Goal: Navigation & Orientation: Find specific page/section

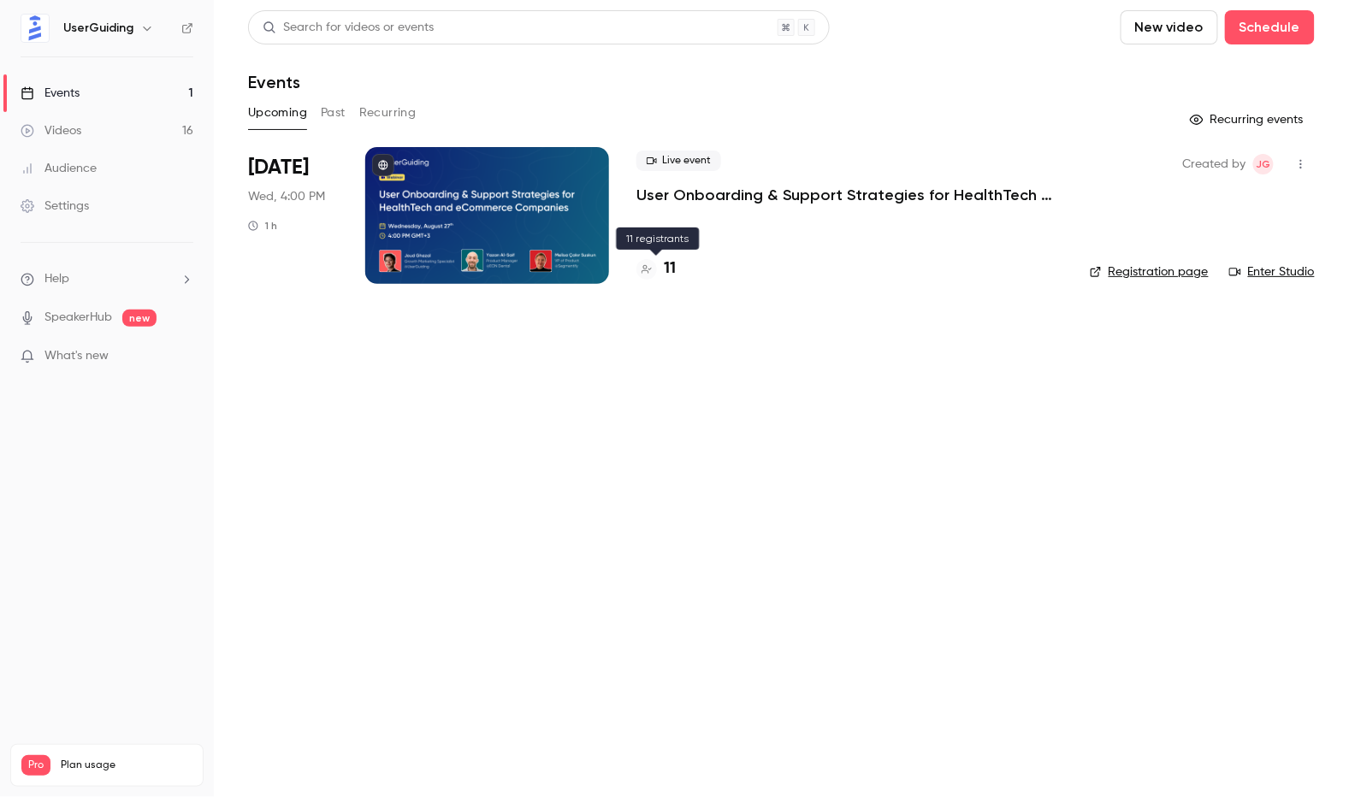
click at [670, 269] on h4 "11" at bounding box center [670, 268] width 12 height 23
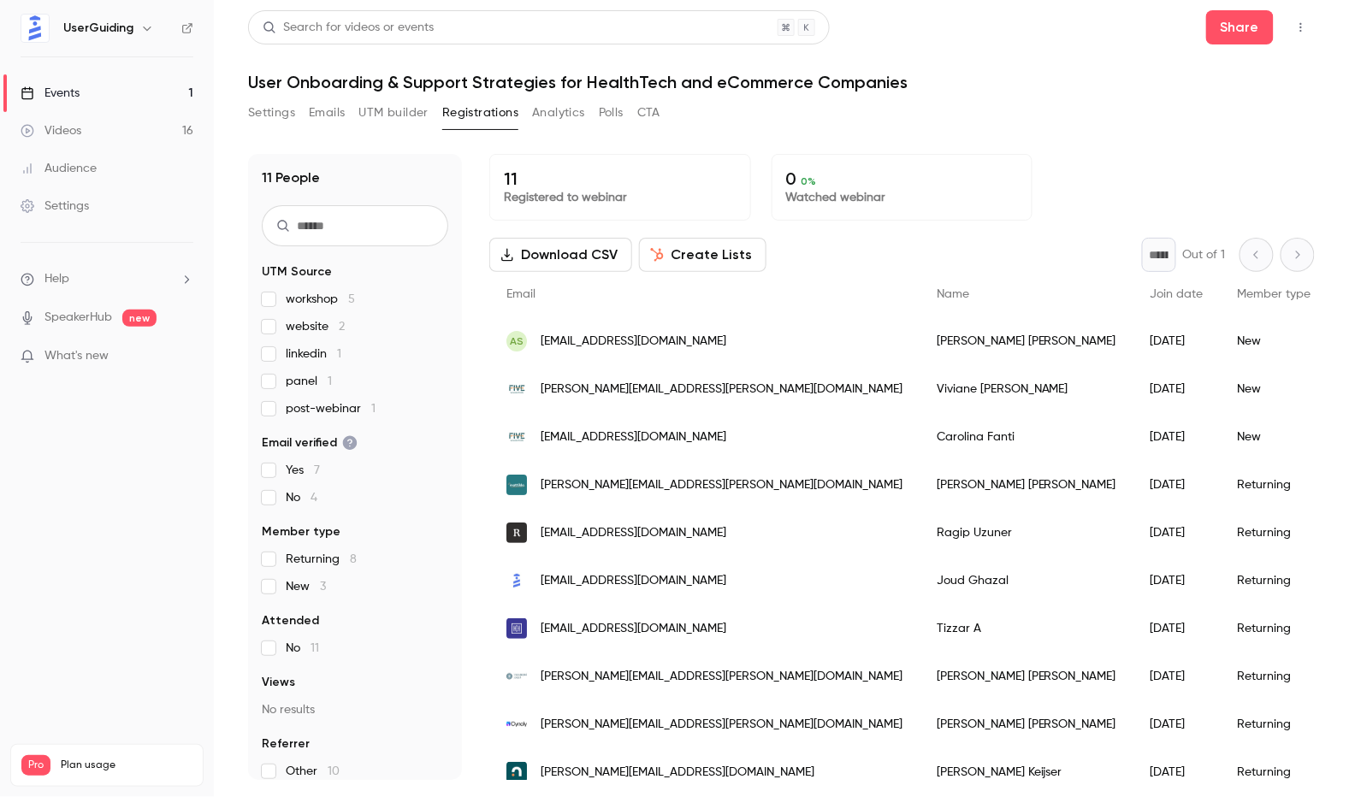
click at [104, 35] on h6 "UserGuiding" at bounding box center [98, 28] width 70 height 17
click at [269, 118] on button "Settings" at bounding box center [271, 112] width 47 height 27
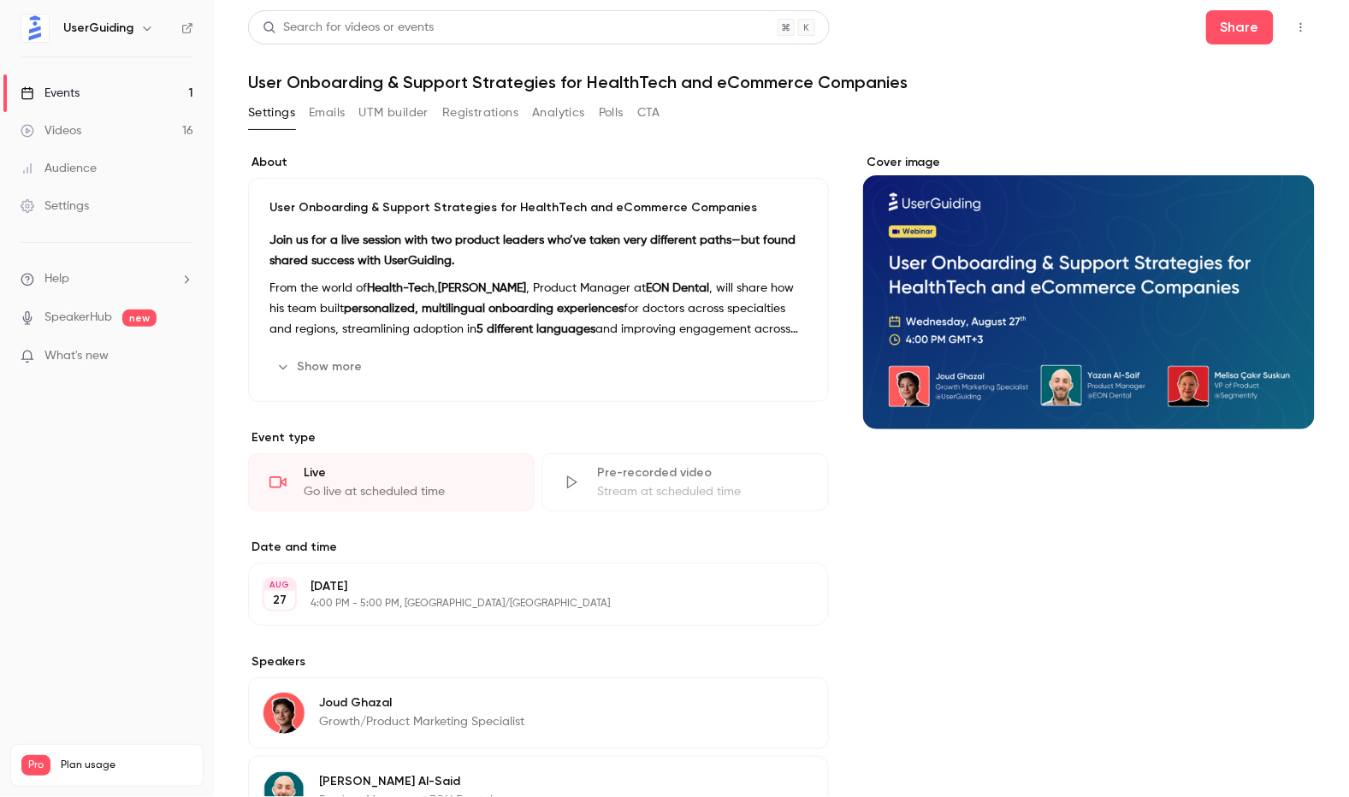
click at [43, 27] on img at bounding box center [34, 28] width 27 height 27
click at [76, 172] on div "Audience" at bounding box center [59, 168] width 76 height 17
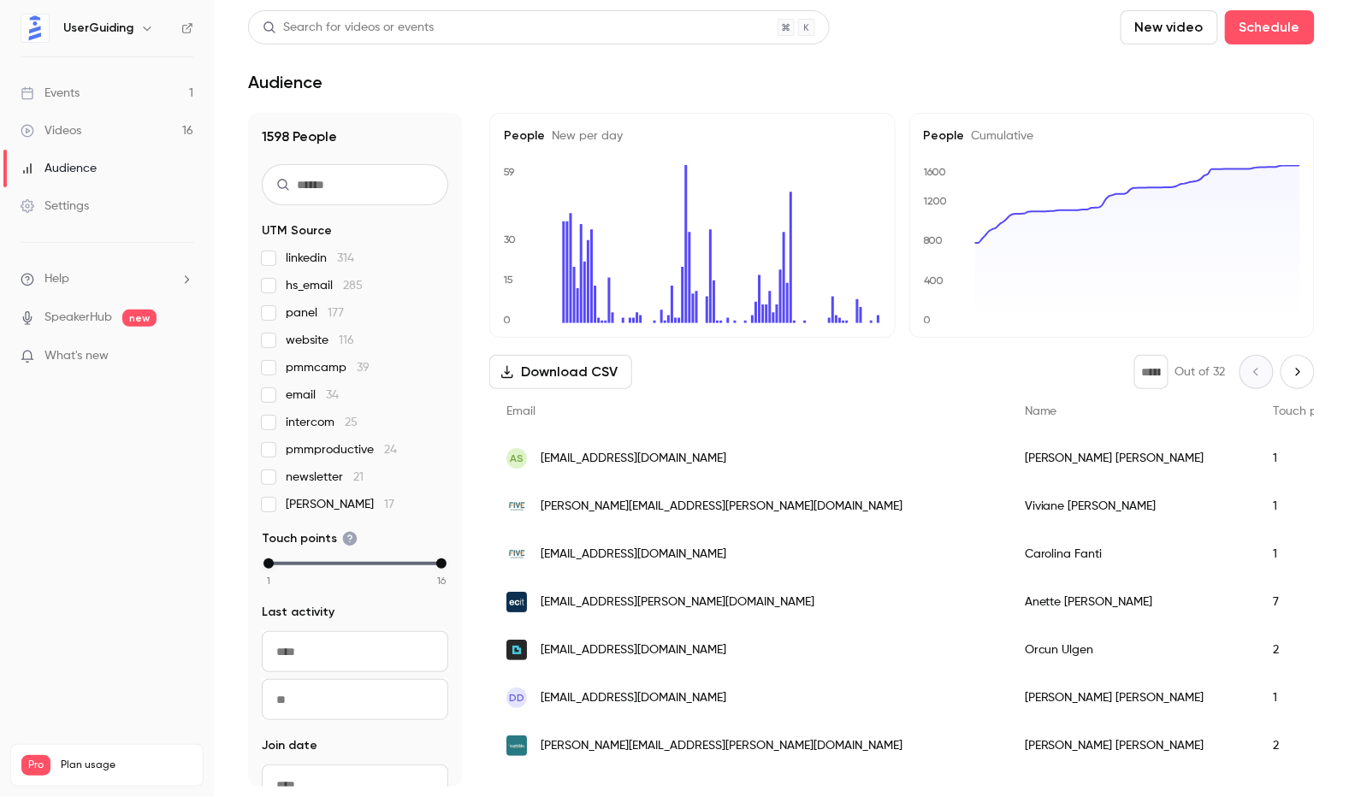
click at [37, 36] on img at bounding box center [34, 28] width 27 height 27
click at [46, 88] on div "Events" at bounding box center [50, 93] width 59 height 17
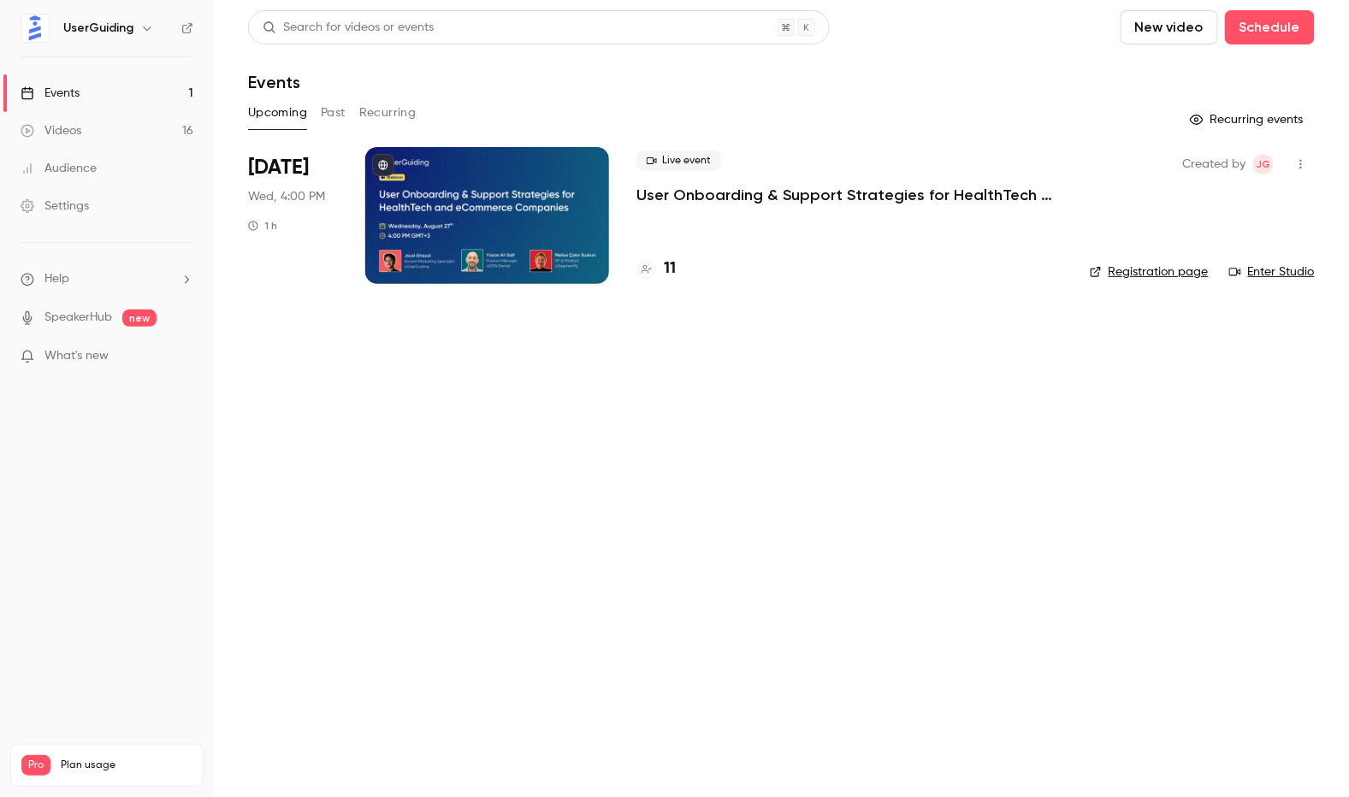
click at [676, 273] on div "11" at bounding box center [849, 268] width 426 height 23
click at [662, 267] on div "11" at bounding box center [655, 268] width 39 height 23
click at [1150, 258] on div "Created by JG Registration page Enter Studio" at bounding box center [1202, 215] width 225 height 137
click at [1138, 269] on link "Registration page" at bounding box center [1149, 271] width 119 height 17
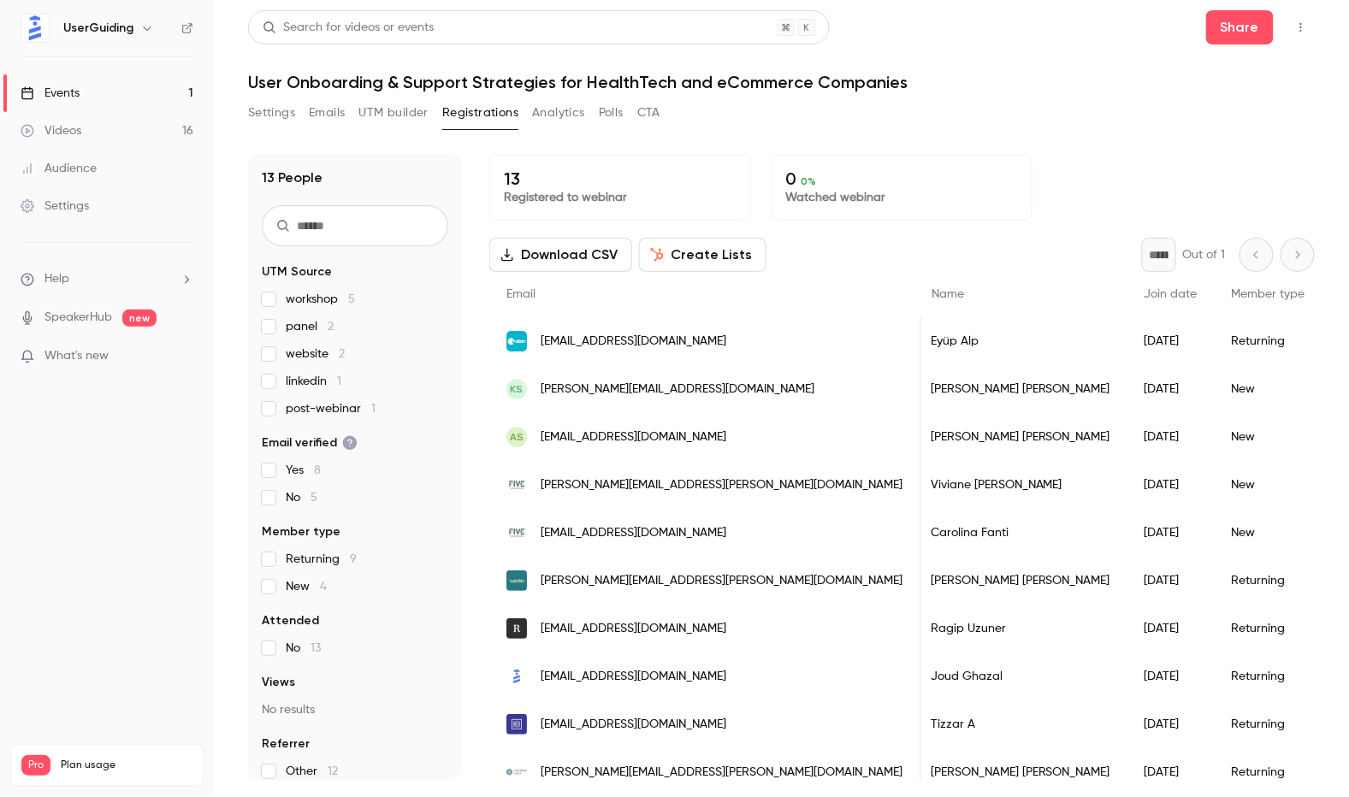
scroll to position [0, 6]
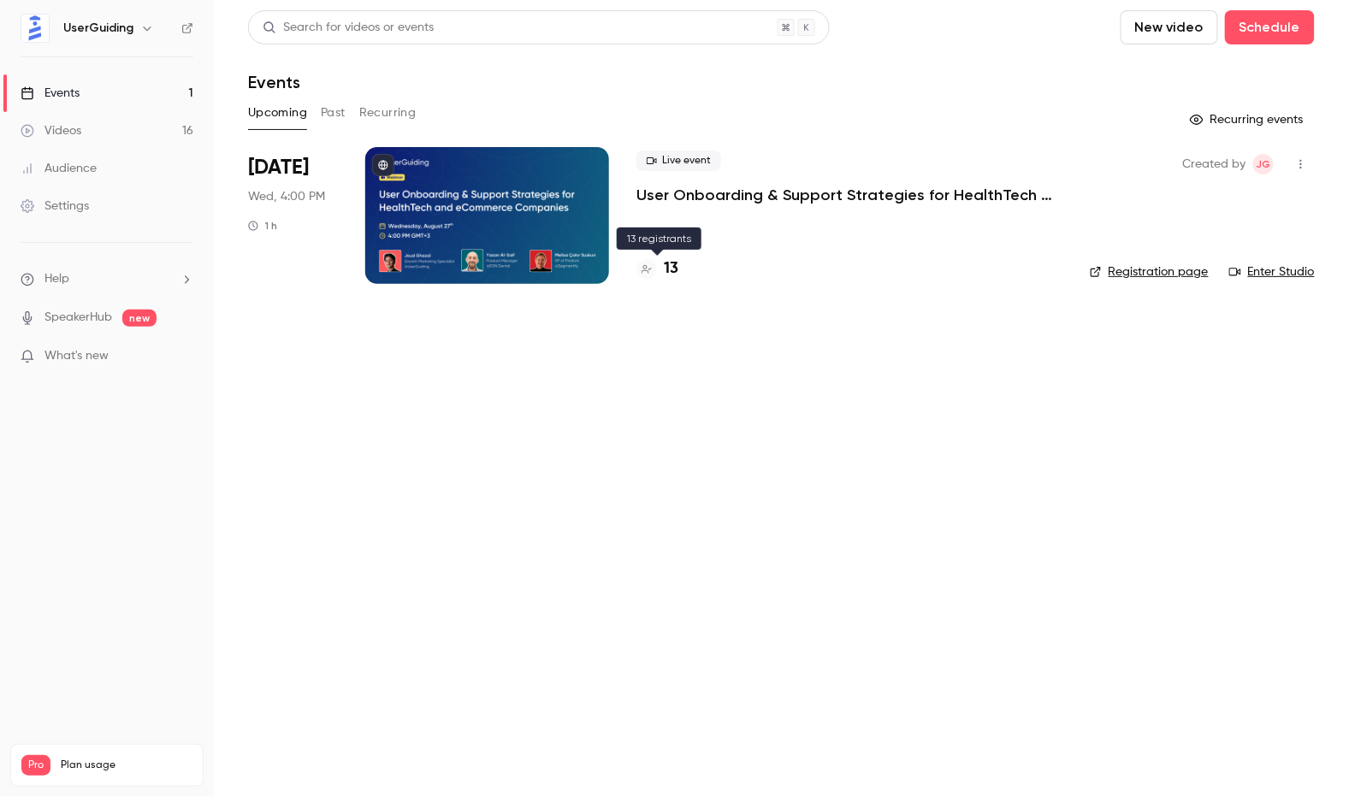
click at [671, 261] on h4 "13" at bounding box center [671, 268] width 15 height 23
